Goal: Find specific page/section: Find specific page/section

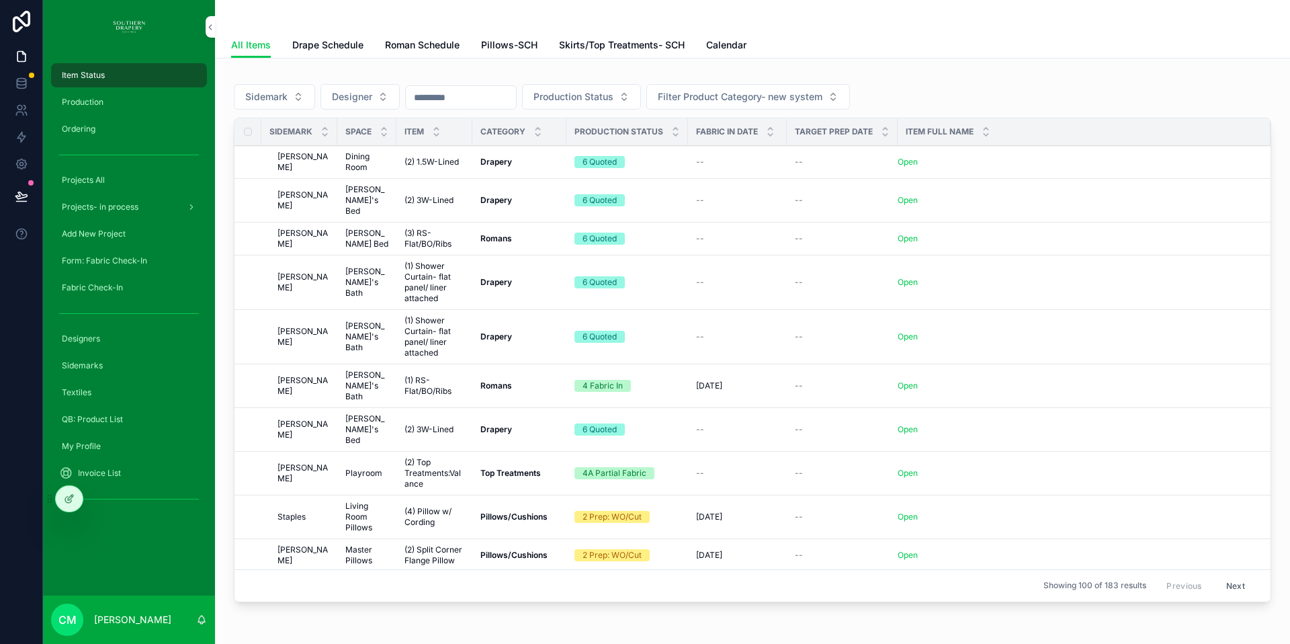
click at [93, 179] on span "Projects All" at bounding box center [83, 180] width 43 height 11
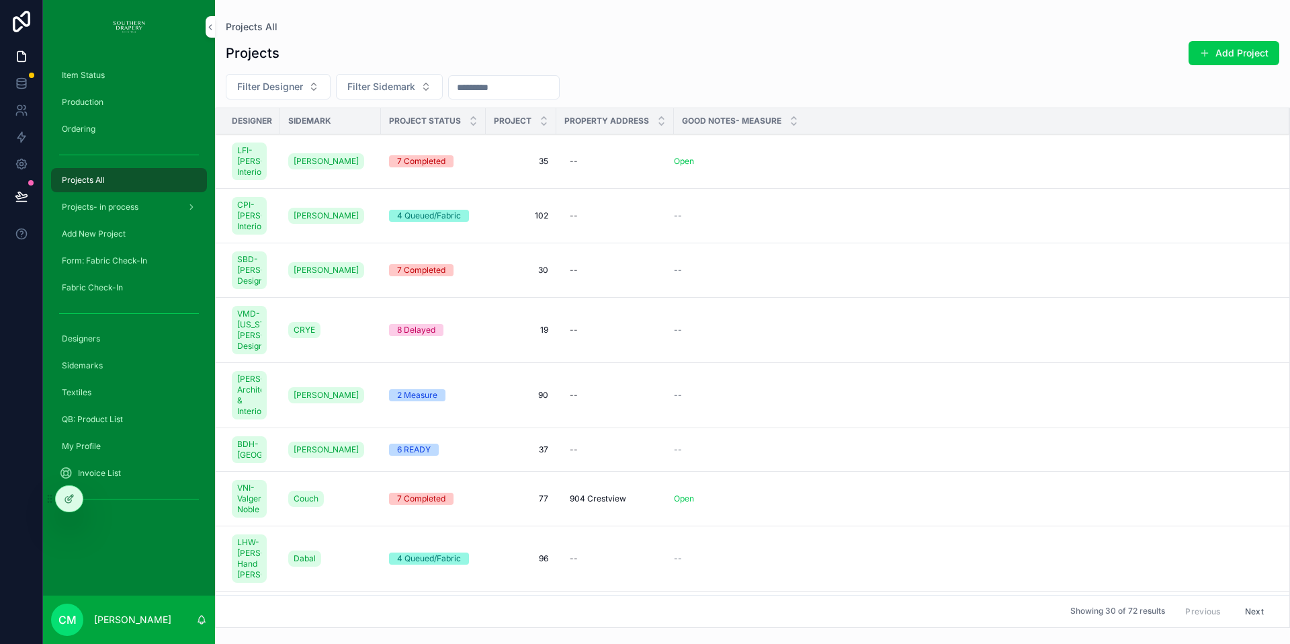
click at [95, 208] on span "Projects- in process" at bounding box center [100, 207] width 77 height 11
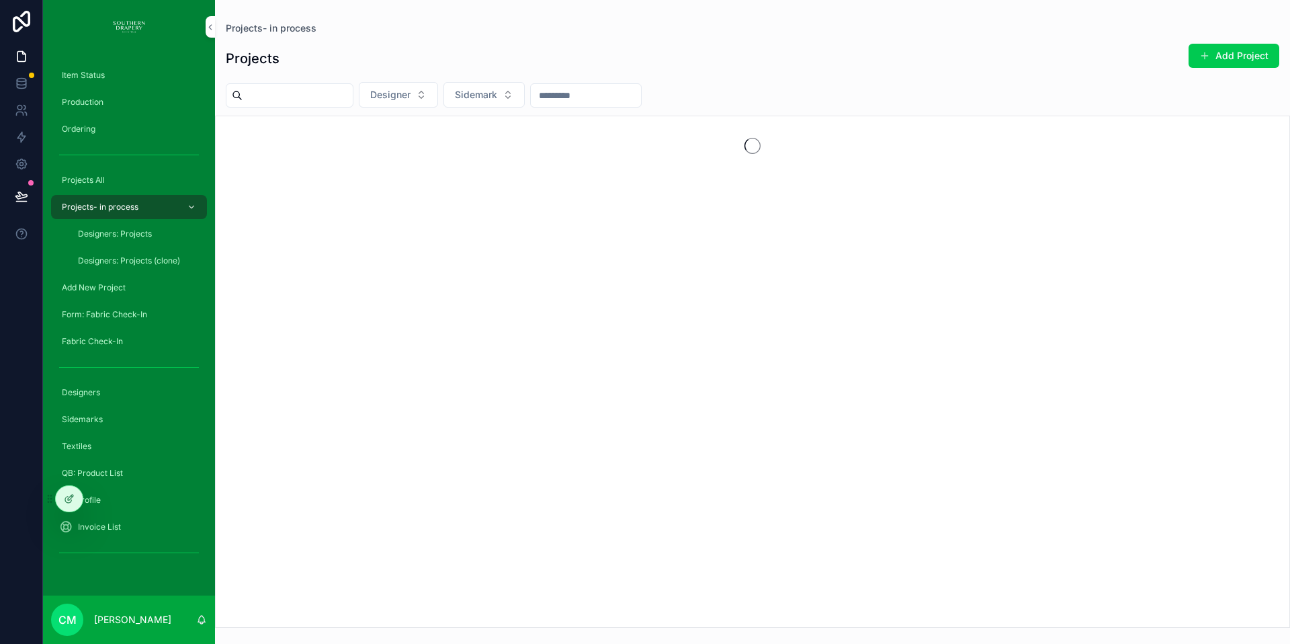
click at [85, 179] on span "Projects All" at bounding box center [83, 180] width 43 height 11
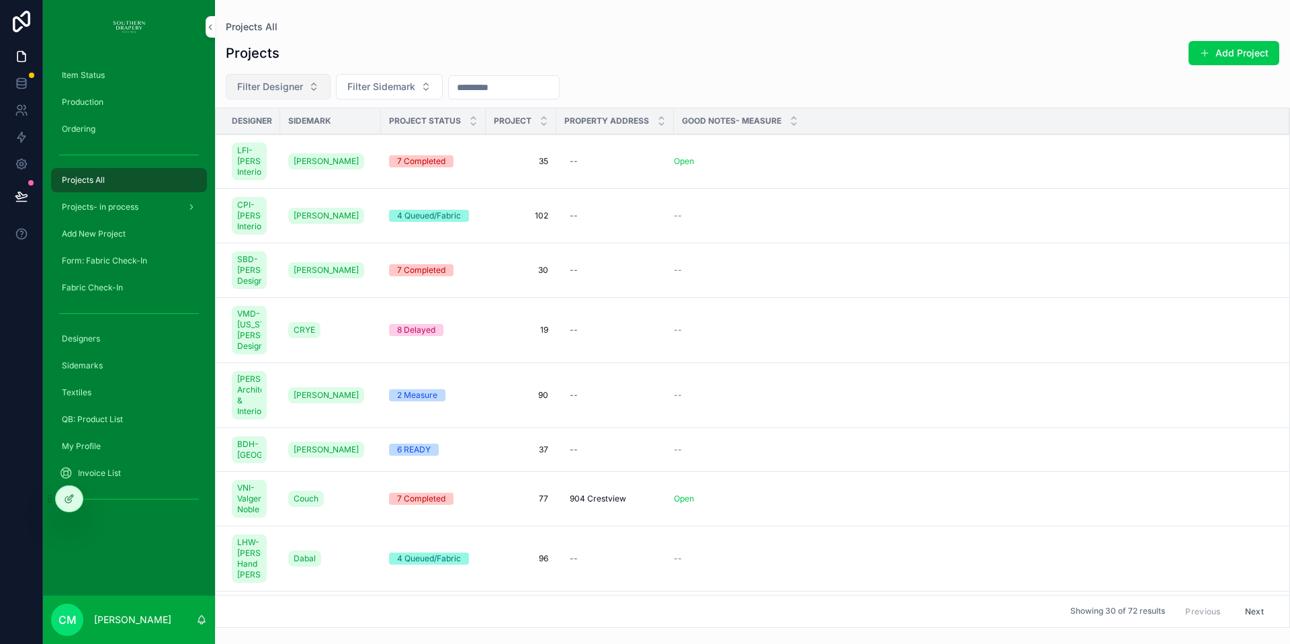
click at [287, 83] on span "Filter Designer" at bounding box center [270, 86] width 66 height 13
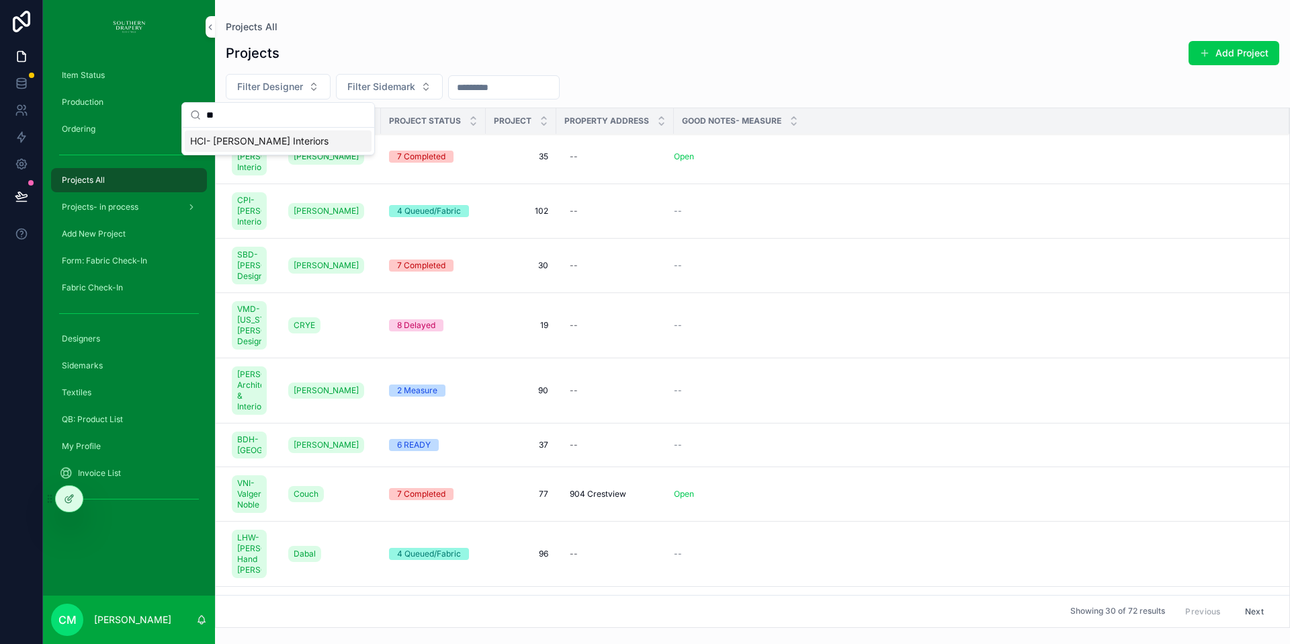
scroll to position [3, 0]
type input "**"
click at [259, 148] on div "HCI- [PERSON_NAME] Interiors" at bounding box center [278, 141] width 187 height 22
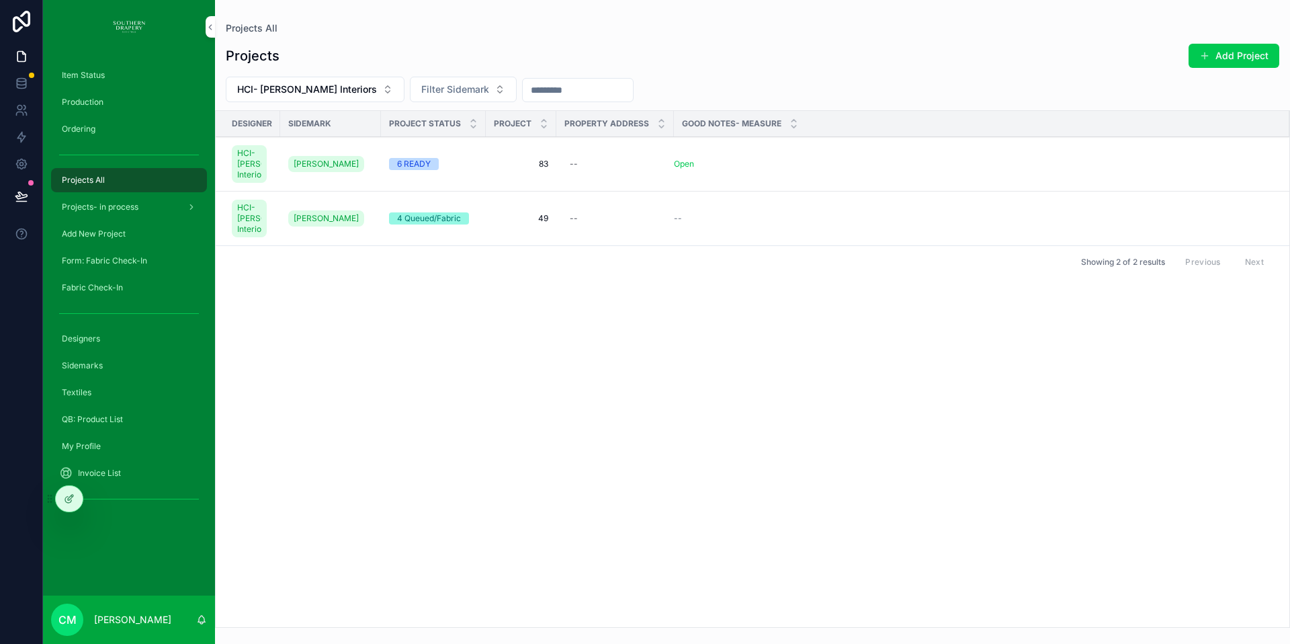
click at [542, 224] on span "49" at bounding box center [521, 218] width 54 height 11
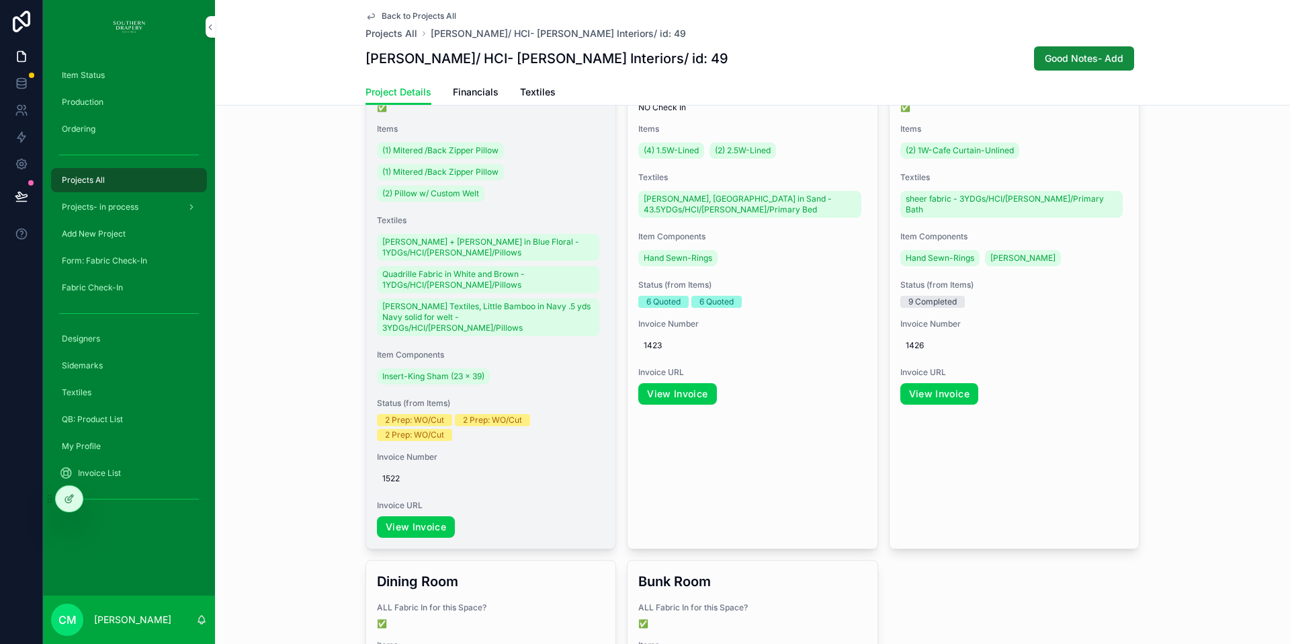
scroll to position [453, 0]
click at [440, 149] on span "(1) Mitered /Back Zipper Pillow" at bounding box center [440, 149] width 116 height 11
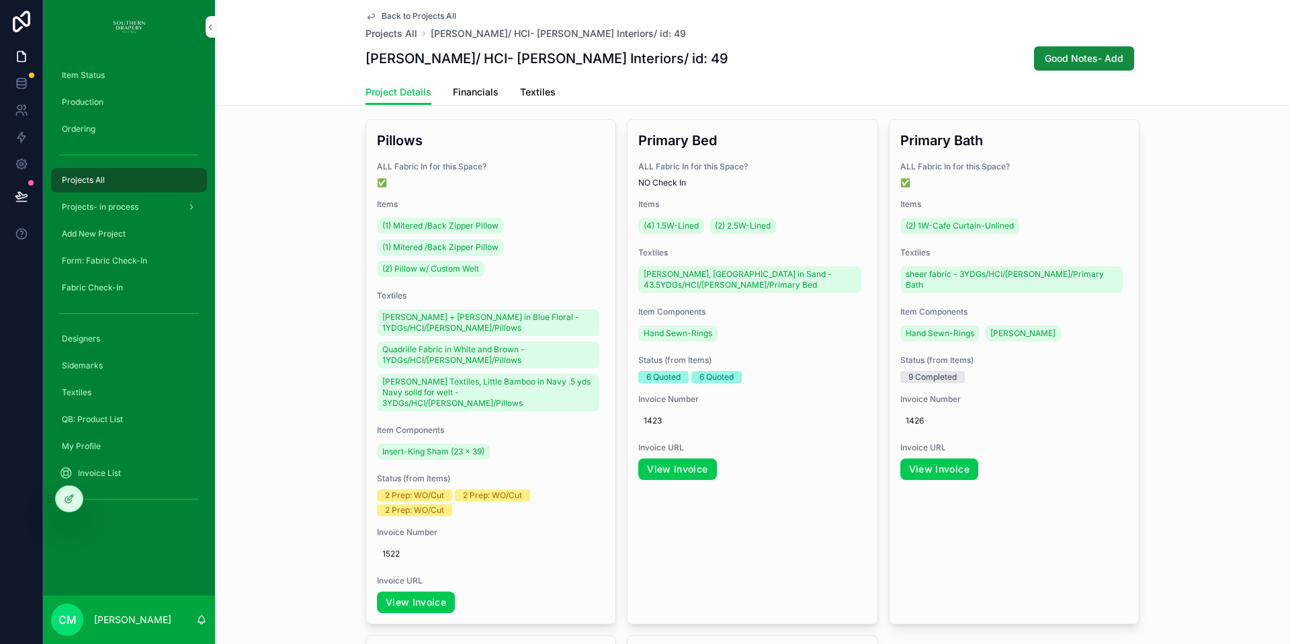
scroll to position [161, 0]
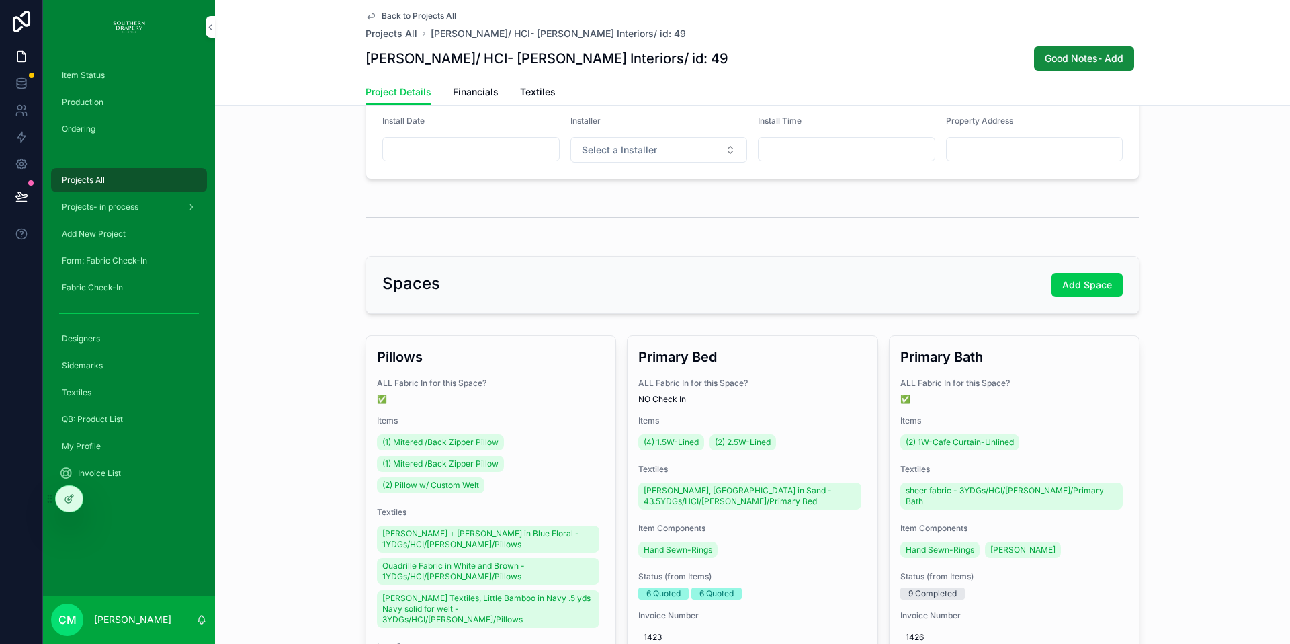
click at [382, 13] on span "Back to Projects All" at bounding box center [419, 16] width 75 height 11
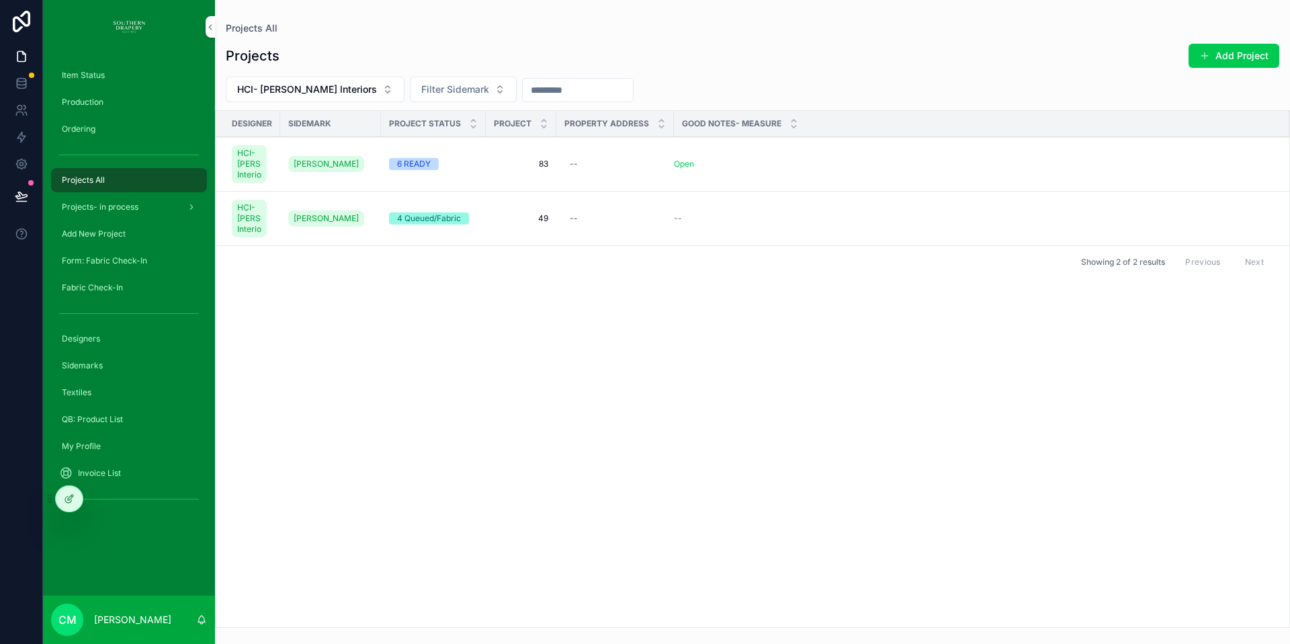
click at [424, 224] on div "4 Queued/Fabric" at bounding box center [429, 218] width 64 height 12
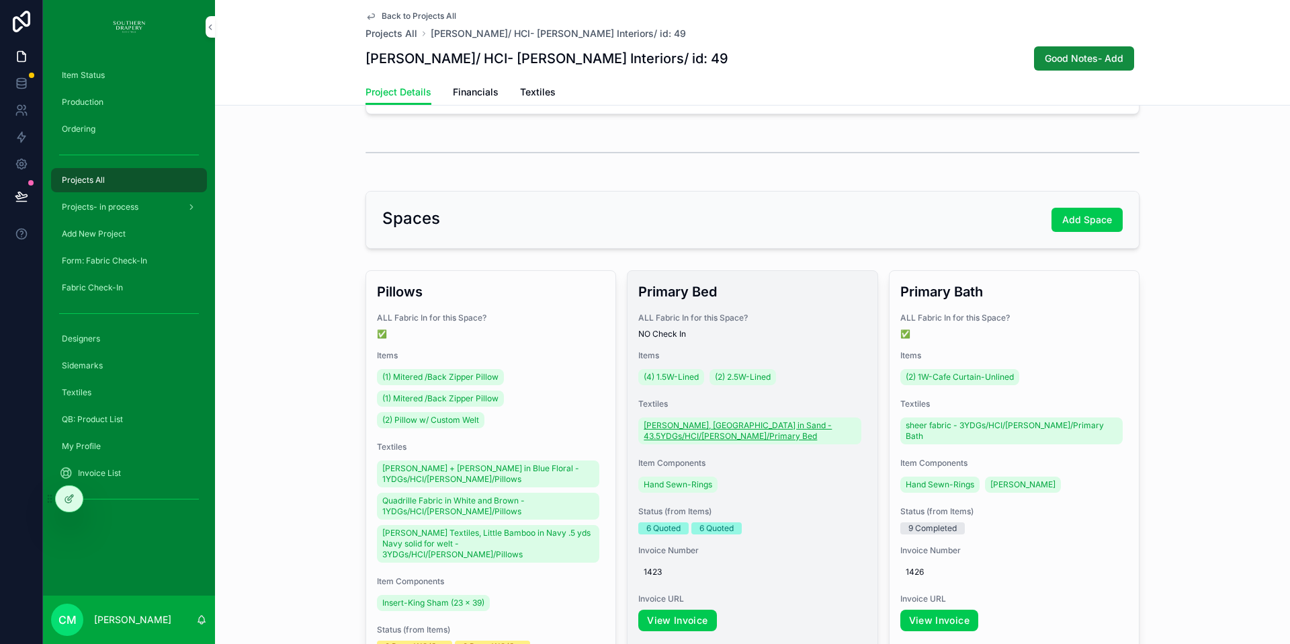
scroll to position [267, 0]
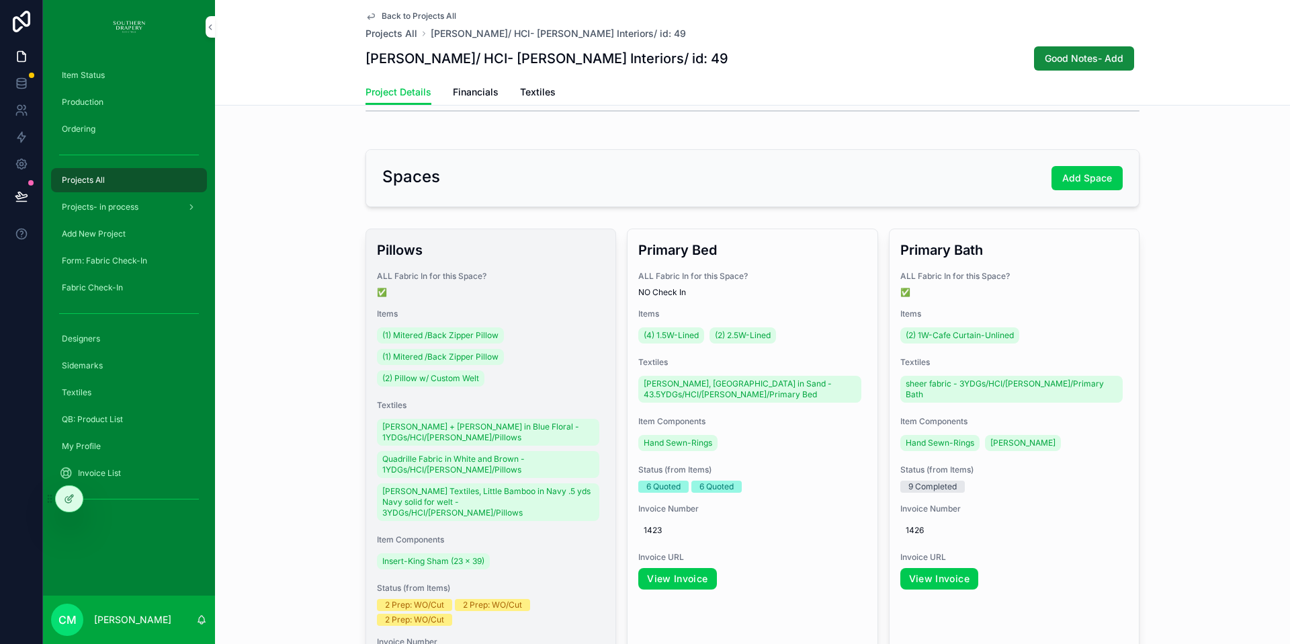
click at [587, 312] on span "Items" at bounding box center [491, 313] width 228 height 11
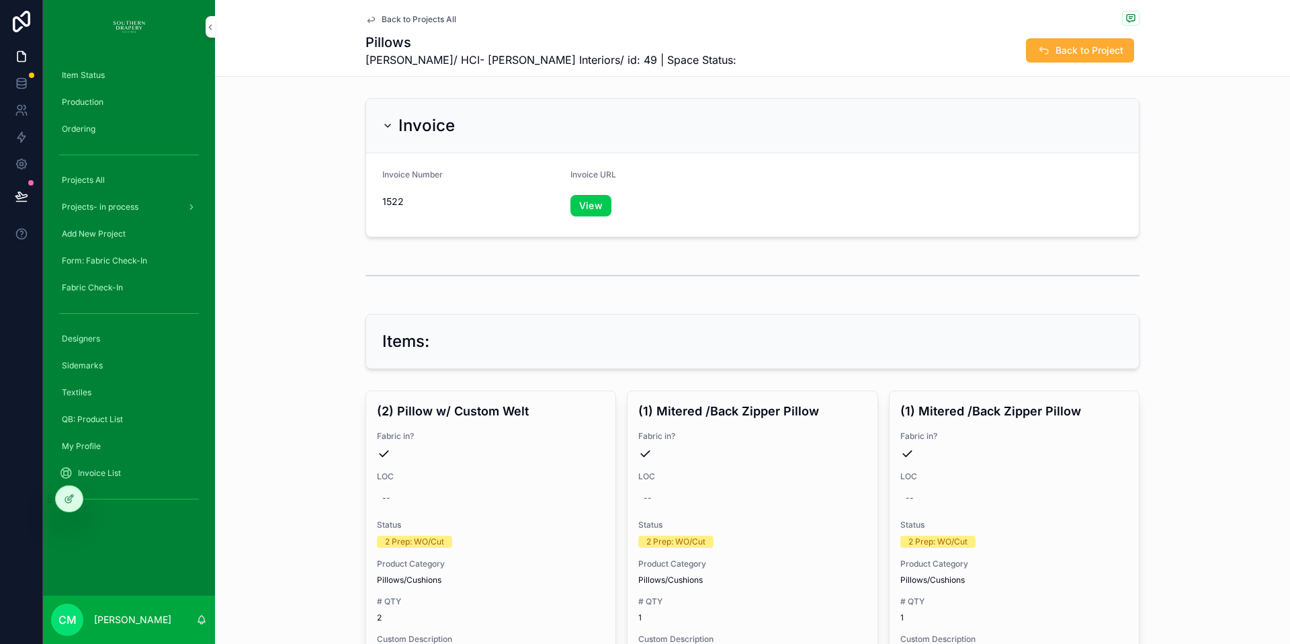
click at [583, 204] on link "View" at bounding box center [590, 206] width 41 height 22
